Goal: Navigation & Orientation: Find specific page/section

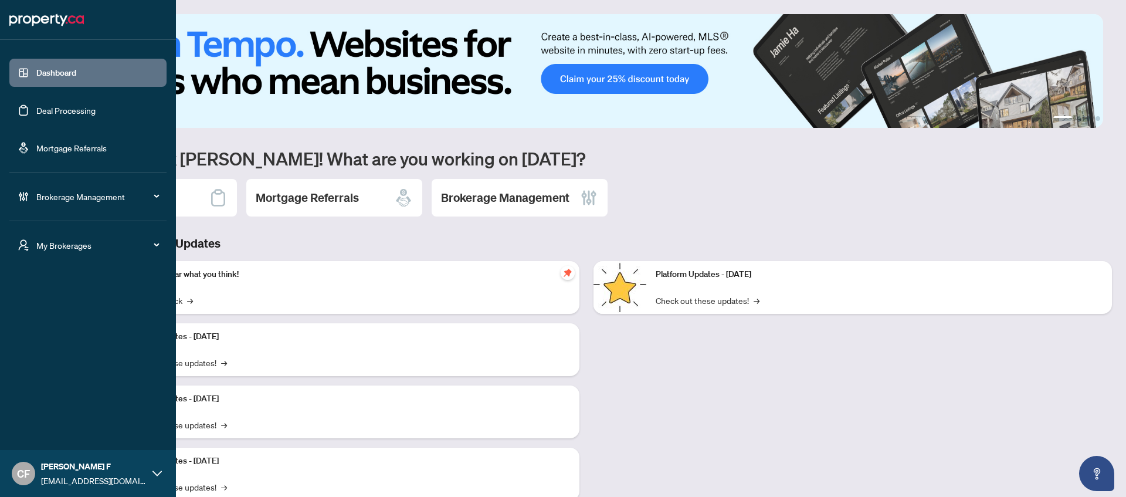
click at [59, 248] on span "My Brokerages" at bounding box center [97, 245] width 122 height 13
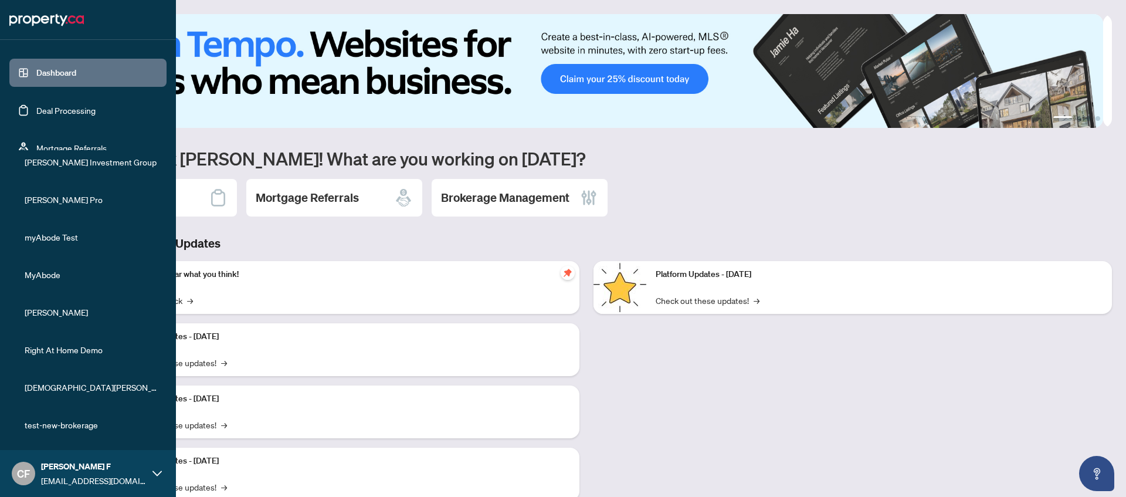
scroll to position [209, 0]
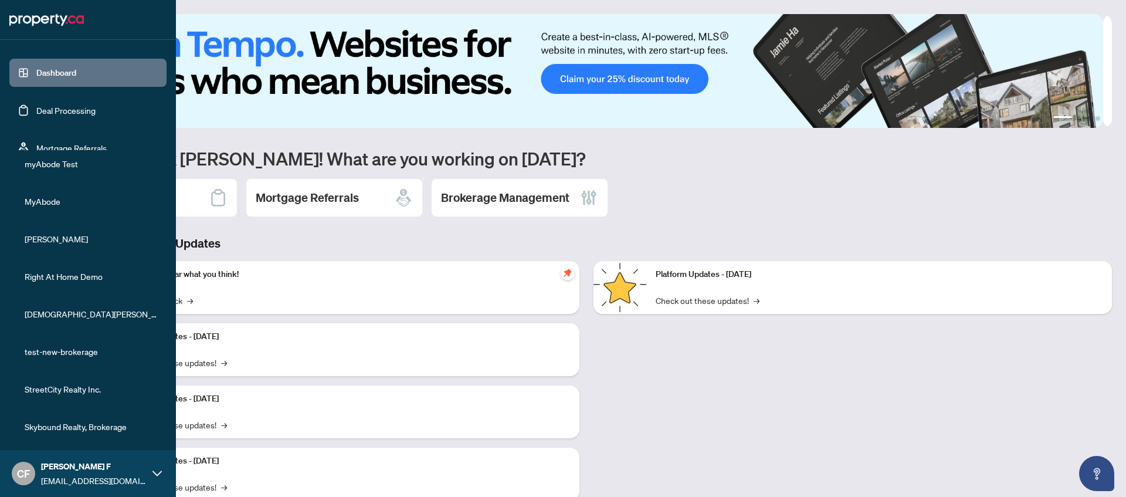
click at [59, 427] on span "Skybound Realty, Brokerage" at bounding box center [92, 426] width 134 height 13
